Goal: Information Seeking & Learning: Learn about a topic

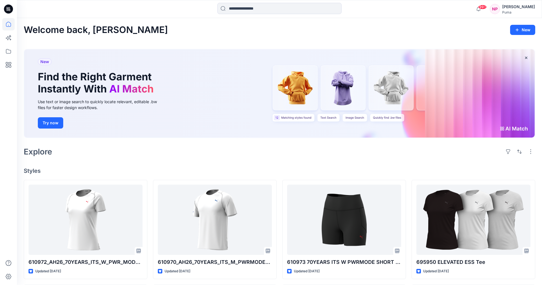
click at [110, 95] on div "New Find the Right Garment Instantly With AI Match Use text or image search to …" at bounding box center [101, 93] width 136 height 89
click at [45, 125] on button "Try now" at bounding box center [50, 122] width 25 height 11
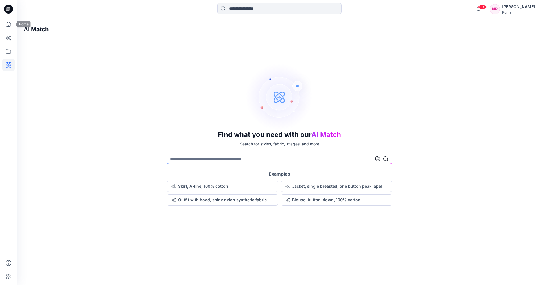
click at [6, 10] on icon at bounding box center [8, 9] width 9 height 18
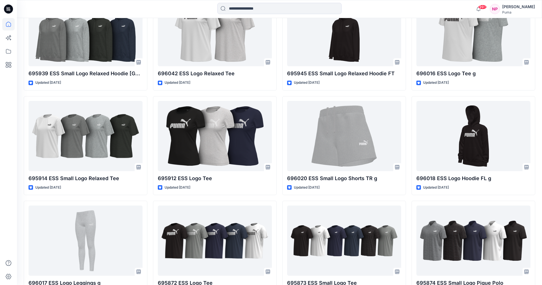
scroll to position [545, 0]
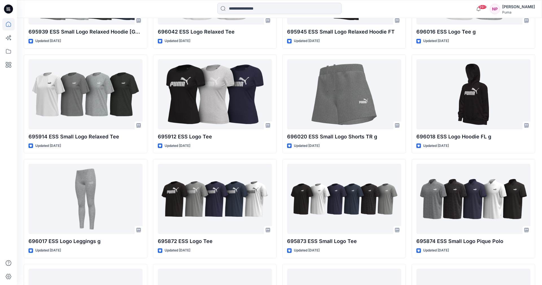
click at [500, 9] on div "NP" at bounding box center [494, 9] width 10 height 10
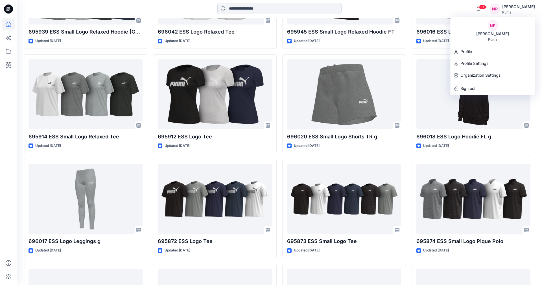
click at [500, 9] on div "NP" at bounding box center [494, 9] width 10 height 10
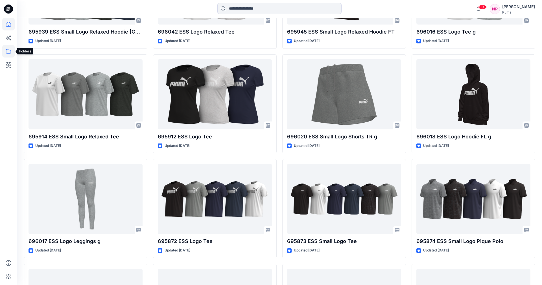
click at [9, 49] on icon at bounding box center [8, 51] width 12 height 12
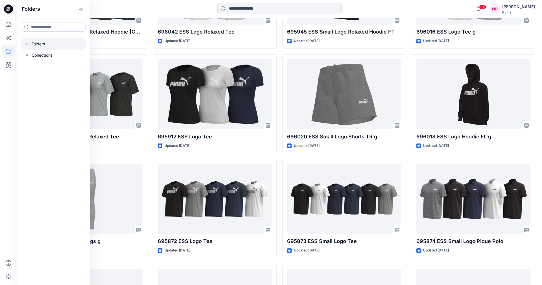
click at [39, 45] on div at bounding box center [53, 43] width 64 height 11
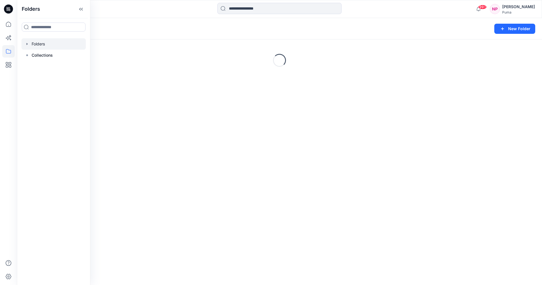
click at [25, 44] on icon "button" at bounding box center [27, 44] width 5 height 5
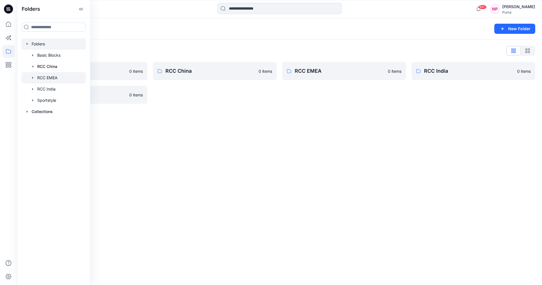
click at [42, 78] on div at bounding box center [53, 77] width 64 height 11
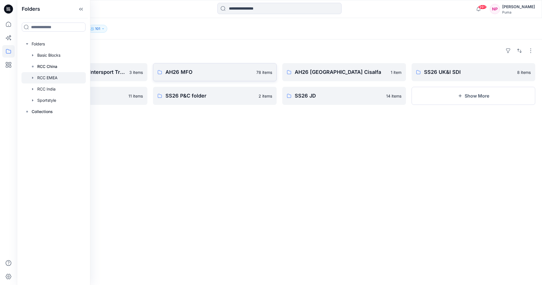
click at [176, 70] on p "AH26 MFO" at bounding box center [208, 72] width 87 height 8
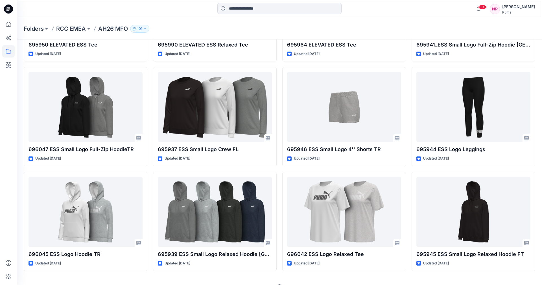
scroll to position [114, 0]
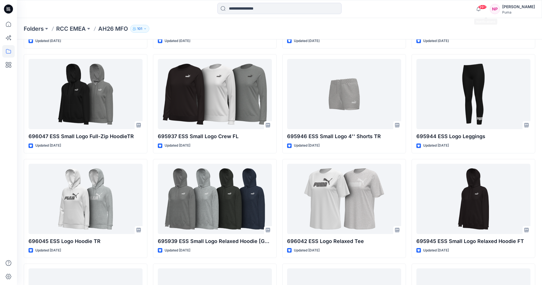
click at [453, 19] on div "Folders RCC EMEA AH26 MFO 101" at bounding box center [279, 28] width 525 height 21
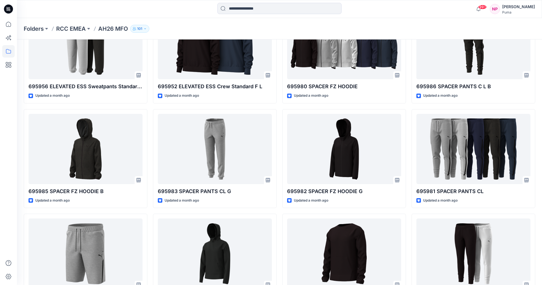
scroll to position [1644, 0]
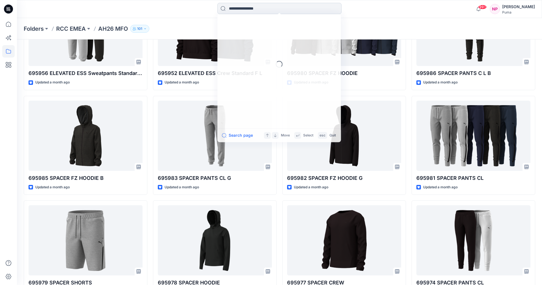
click at [250, 4] on input at bounding box center [279, 8] width 124 height 11
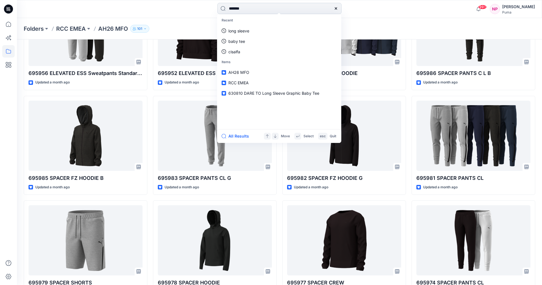
type input "********"
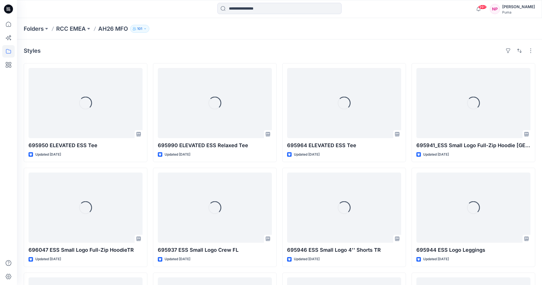
scroll to position [1644, 0]
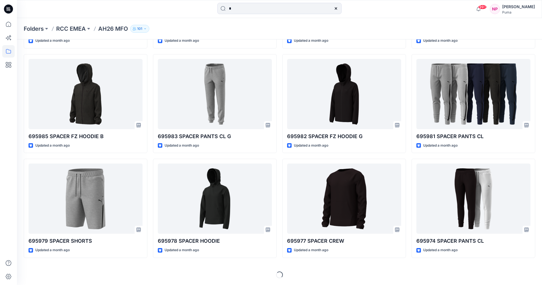
scroll to position [0, 0]
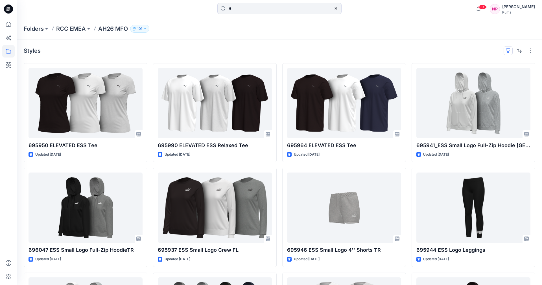
click at [507, 50] on button "button" at bounding box center [507, 50] width 9 height 9
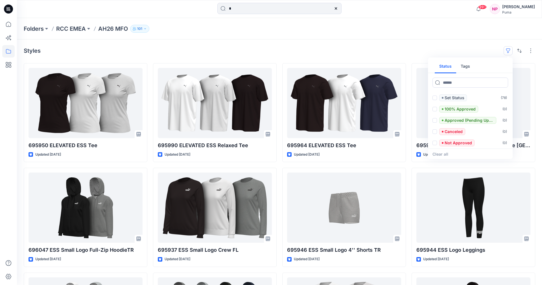
click at [386, 47] on div "Styles Status Tags Set Status ( 78 ) 100% Approved ( 0 ) Approved (Pending Upda…" at bounding box center [279, 50] width 511 height 9
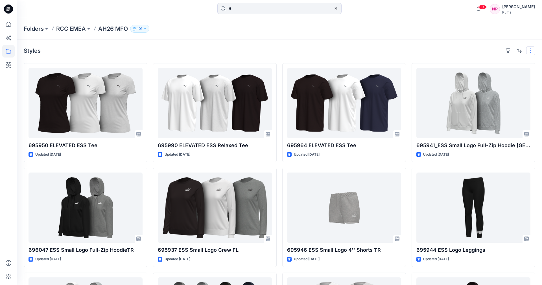
click at [533, 50] on button "button" at bounding box center [530, 50] width 9 height 9
click at [419, 50] on div "Styles Layout Grid Large Grid Folder View Compact Card Card View Card Info Tags" at bounding box center [279, 50] width 511 height 9
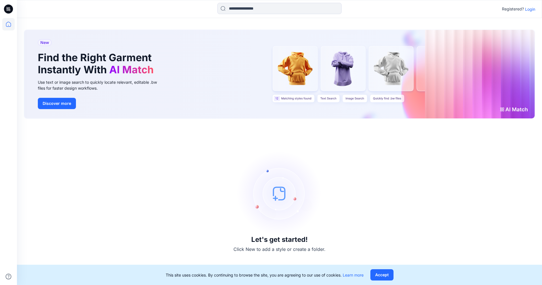
click at [528, 10] on p "Login" at bounding box center [530, 9] width 10 height 6
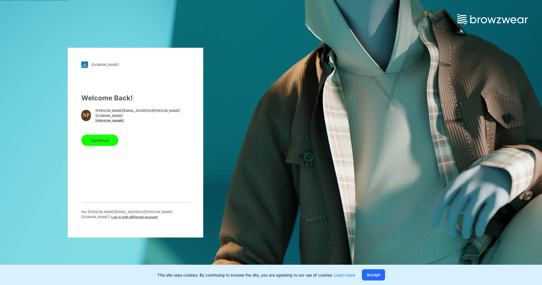
click at [98, 144] on button "Continue" at bounding box center [99, 140] width 37 height 11
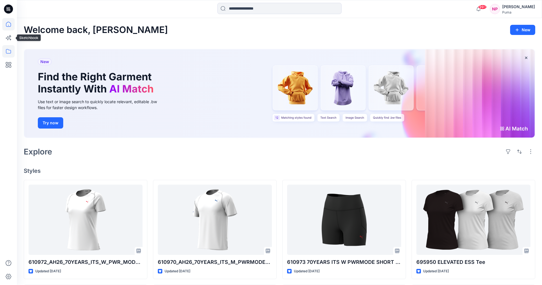
click at [7, 51] on icon at bounding box center [8, 51] width 12 height 12
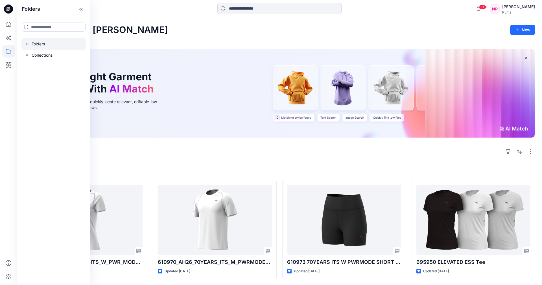
click at [45, 40] on div at bounding box center [53, 43] width 64 height 11
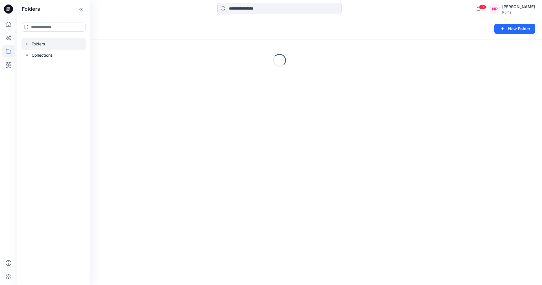
click at [28, 43] on icon "button" at bounding box center [27, 44] width 5 height 5
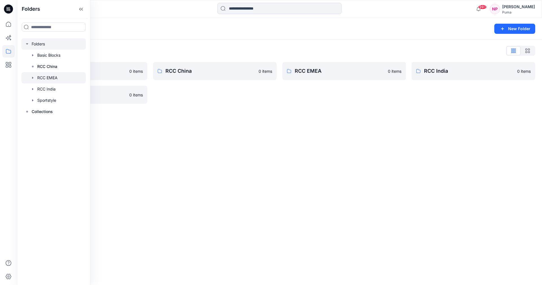
click at [33, 78] on icon "button" at bounding box center [32, 78] width 1 height 2
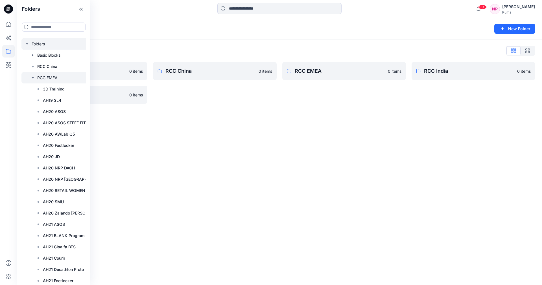
click at [59, 79] on div at bounding box center [63, 77] width 85 height 11
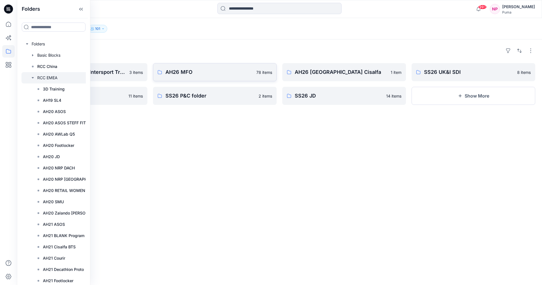
click at [176, 72] on p "AH26 MFO" at bounding box center [208, 72] width 87 height 8
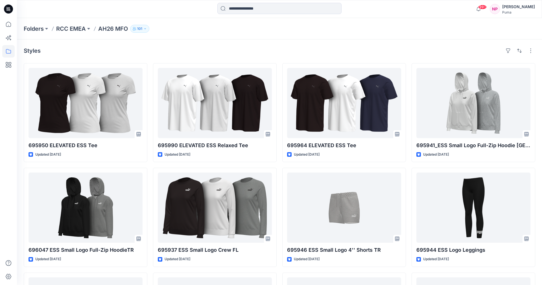
click at [369, 51] on div "Styles" at bounding box center [279, 50] width 511 height 9
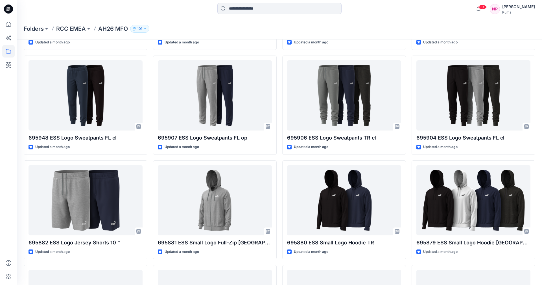
scroll to position [1334, 0]
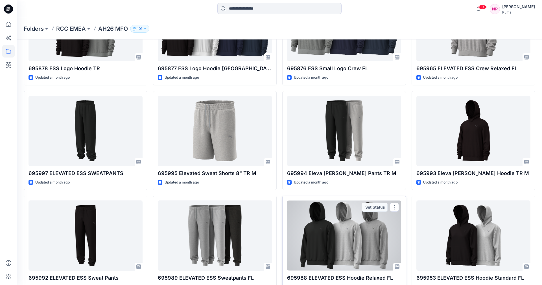
click at [366, 230] on div at bounding box center [344, 236] width 114 height 70
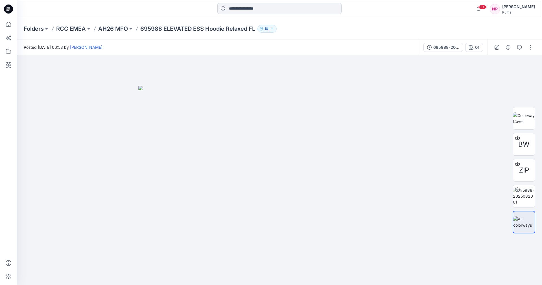
click at [248, 5] on input at bounding box center [279, 8] width 124 height 11
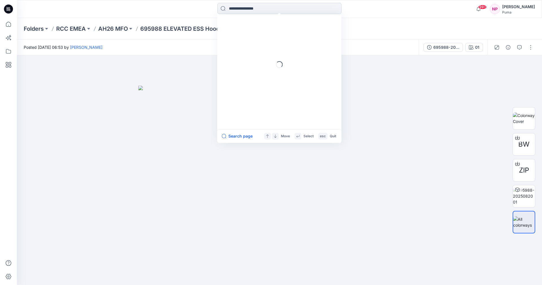
paste input "******"
type input "******"
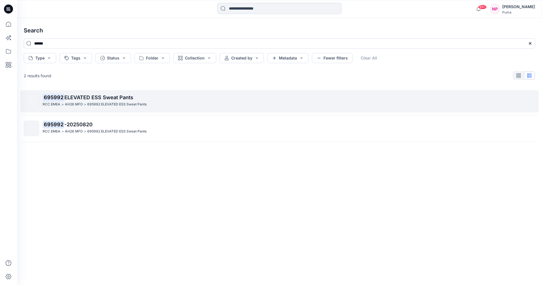
click at [108, 96] on span "ELEVATED ESS Sweat Pants" at bounding box center [98, 97] width 69 height 6
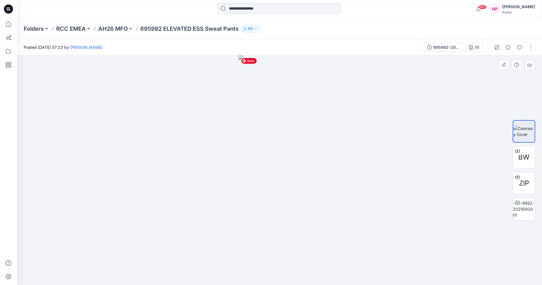
drag, startPoint x: 314, startPoint y: 223, endPoint x: 252, endPoint y: 222, distance: 62.1
click at [252, 222] on img at bounding box center [279, 170] width 82 height 230
